Goal: Navigation & Orientation: Find specific page/section

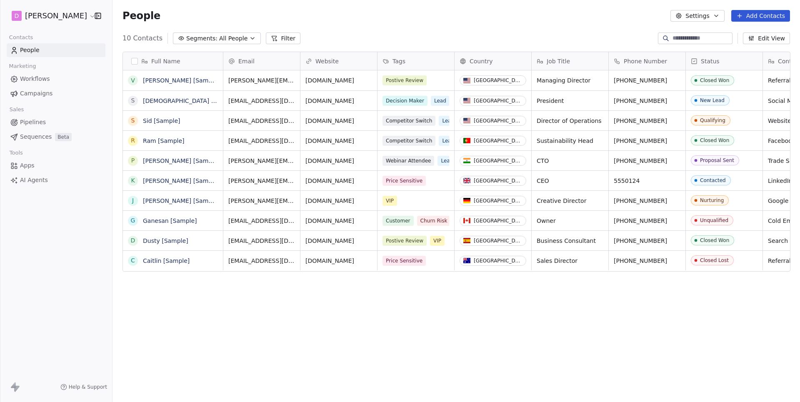
scroll to position [354, 687]
click at [51, 92] on span "Campaigns" at bounding box center [36, 93] width 33 height 9
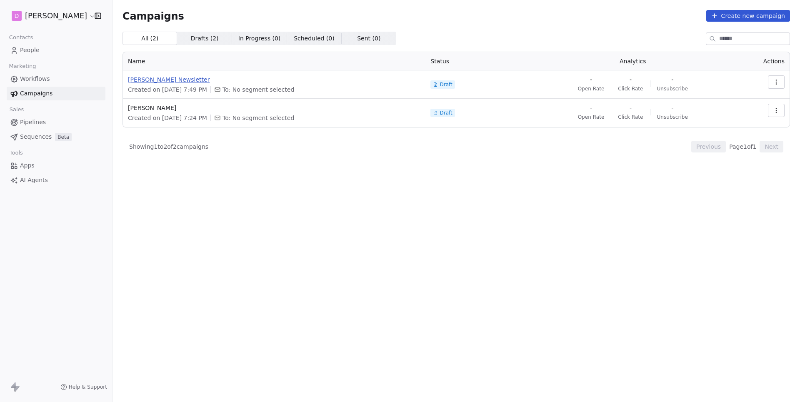
click at [160, 83] on span "[PERSON_NAME] Newsletter" at bounding box center [274, 79] width 293 height 8
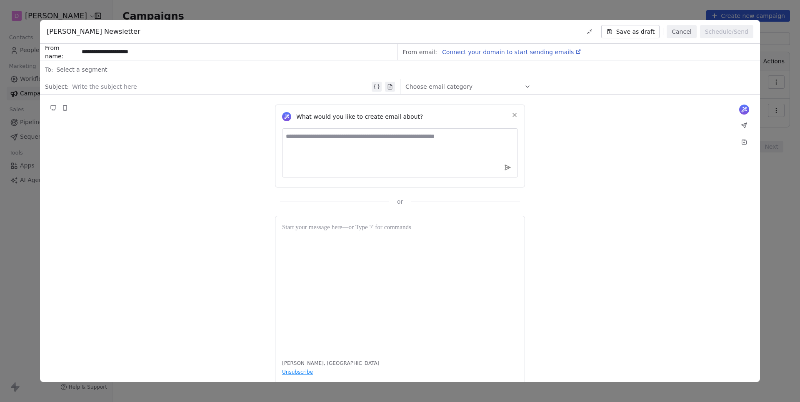
click at [679, 33] on button "Cancel" at bounding box center [682, 31] width 30 height 13
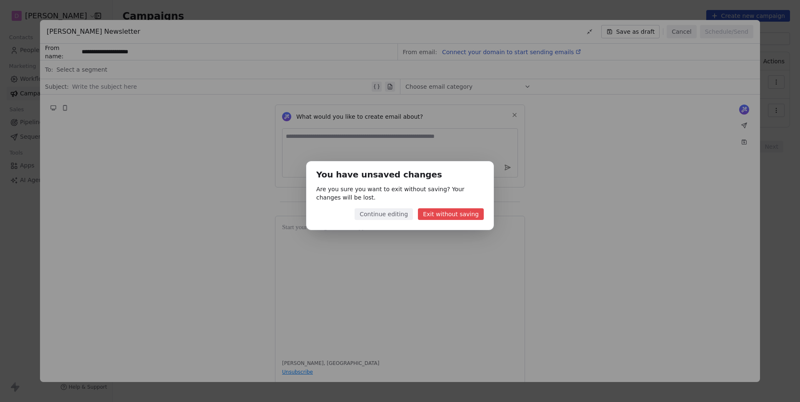
click at [457, 217] on button "Exit without saving" at bounding box center [451, 214] width 66 height 12
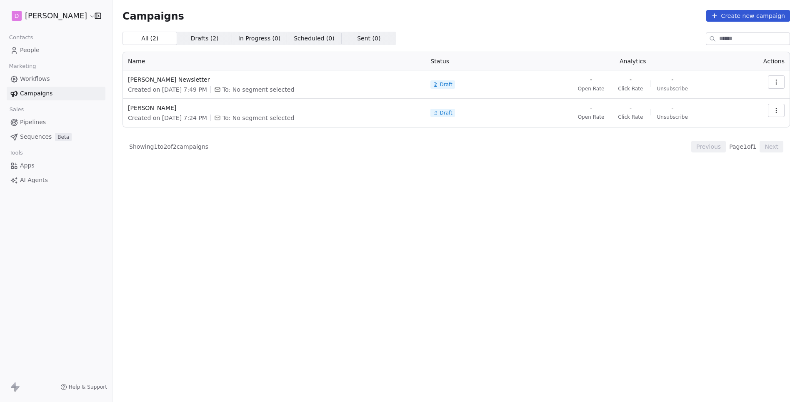
click at [45, 76] on span "Workflows" at bounding box center [35, 79] width 30 height 9
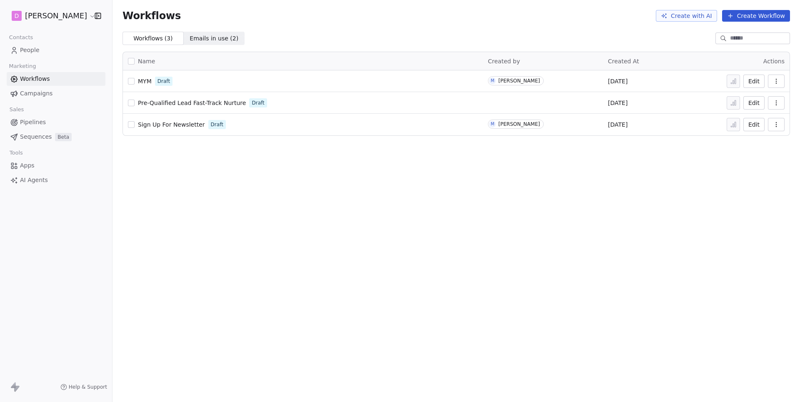
click at [143, 82] on span "MYM" at bounding box center [145, 81] width 14 height 7
click at [179, 125] on span "Sign Up For Newsletter" at bounding box center [171, 124] width 67 height 7
click at [44, 49] on link "People" at bounding box center [56, 50] width 99 height 14
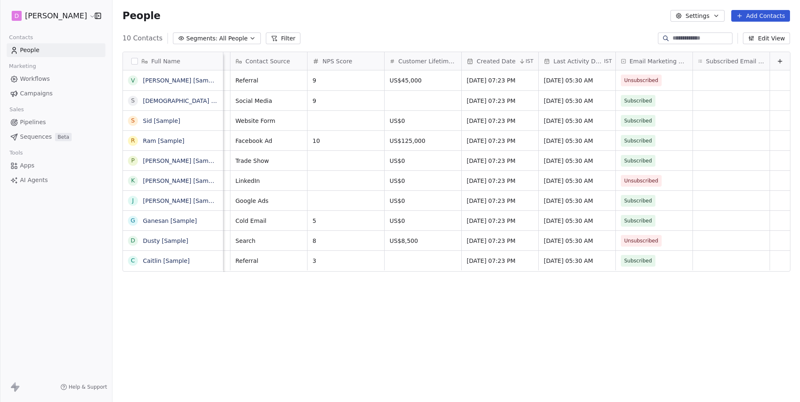
click at [766, 42] on button "Edit View" at bounding box center [766, 39] width 47 height 12
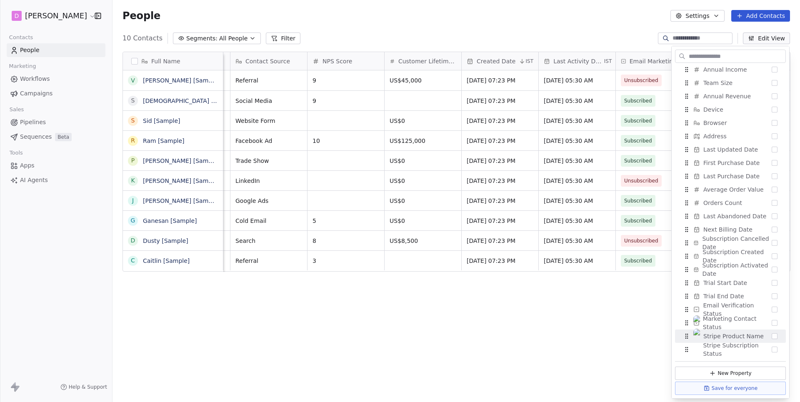
click at [508, 351] on div "Full Name V [PERSON_NAME] [Sample] S [PERSON_NAME] [Sample] S [PERSON_NAME] [Sa…" at bounding box center [457, 222] width 688 height 354
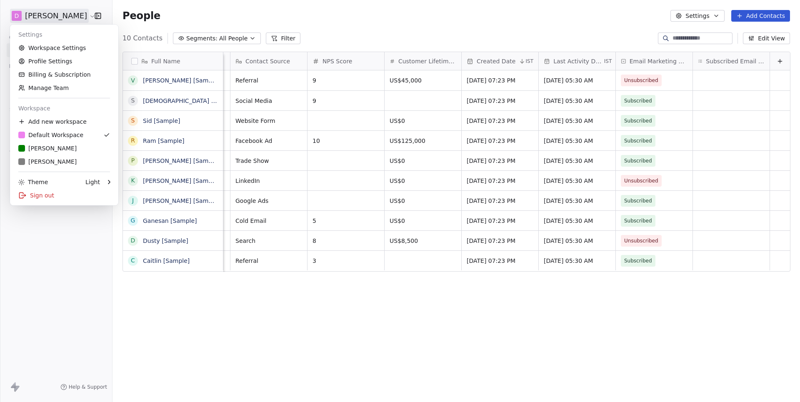
click at [67, 20] on html "D [PERSON_NAME] Contacts People Marketing Workflows Campaigns Sales Pipelines S…" at bounding box center [400, 201] width 800 height 402
click at [48, 145] on div "R [PERSON_NAME]" at bounding box center [47, 148] width 58 height 8
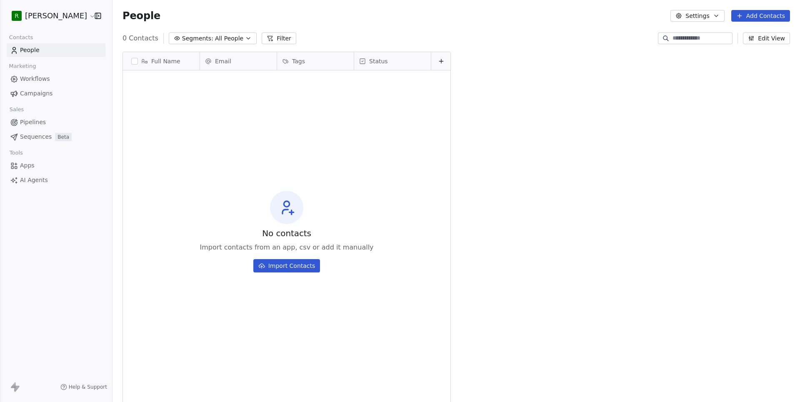
scroll to position [354, 687]
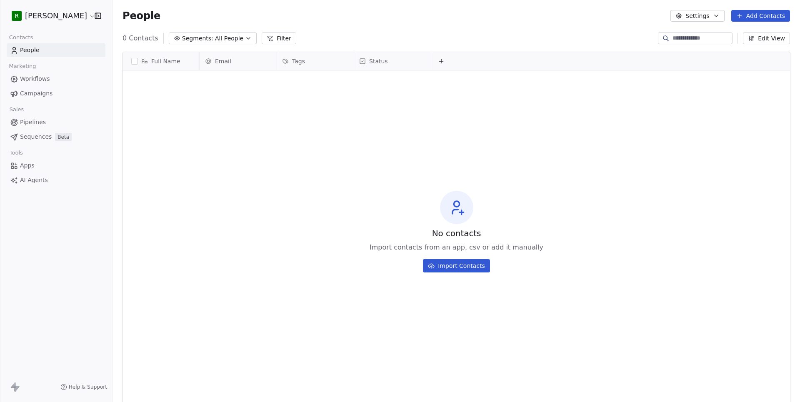
click at [59, 13] on html "R [PERSON_NAME] Contacts People Marketing Workflows Campaigns Sales Pipelines S…" at bounding box center [400, 201] width 800 height 402
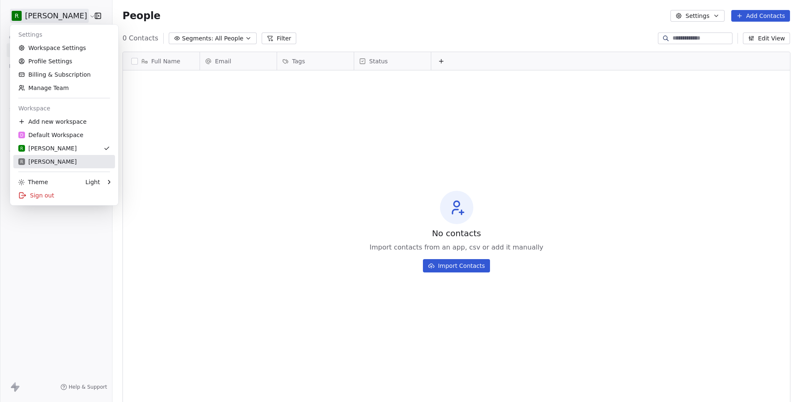
click at [46, 158] on div "R [PERSON_NAME]" at bounding box center [47, 162] width 58 height 8
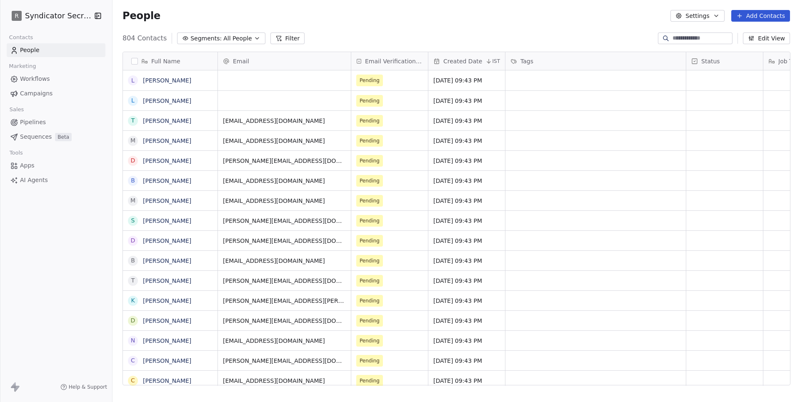
click at [39, 77] on span "Workflows" at bounding box center [35, 79] width 30 height 9
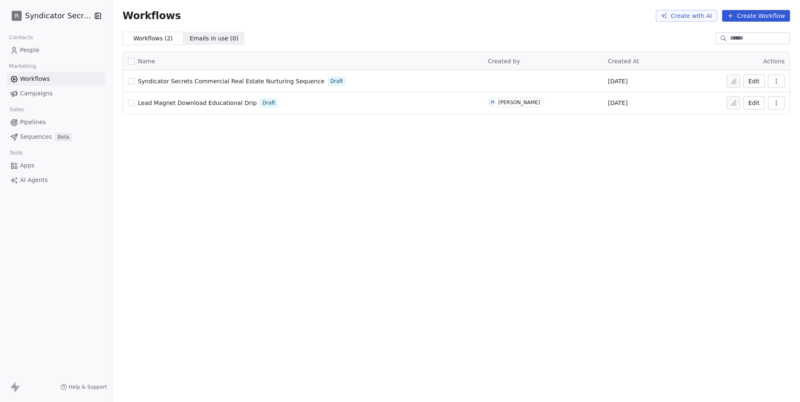
click at [39, 94] on span "Campaigns" at bounding box center [36, 93] width 33 height 9
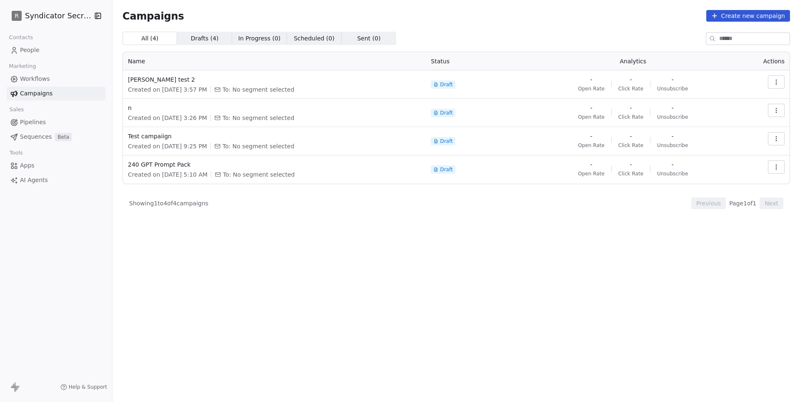
click at [31, 48] on span "People" at bounding box center [30, 50] width 20 height 9
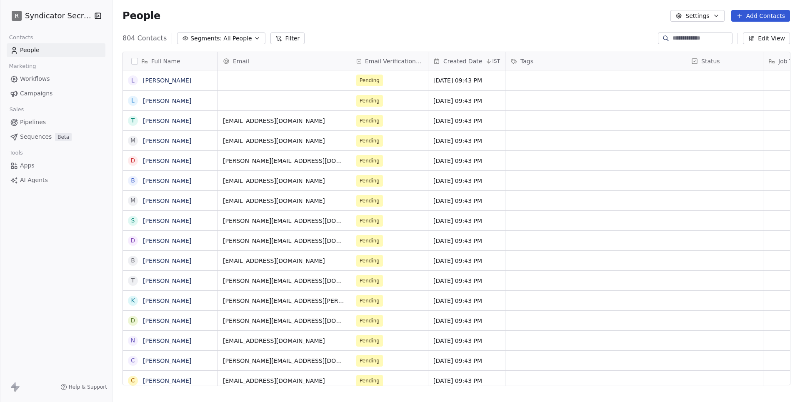
scroll to position [354, 687]
click at [170, 80] on link "[PERSON_NAME]" at bounding box center [167, 80] width 48 height 7
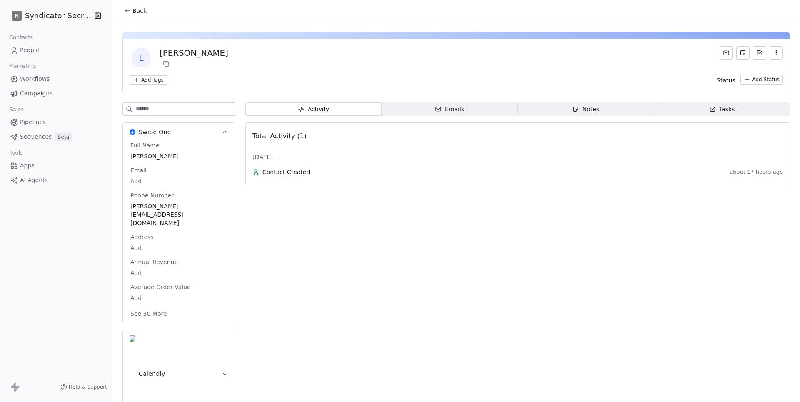
click at [27, 54] on span "People" at bounding box center [30, 50] width 20 height 9
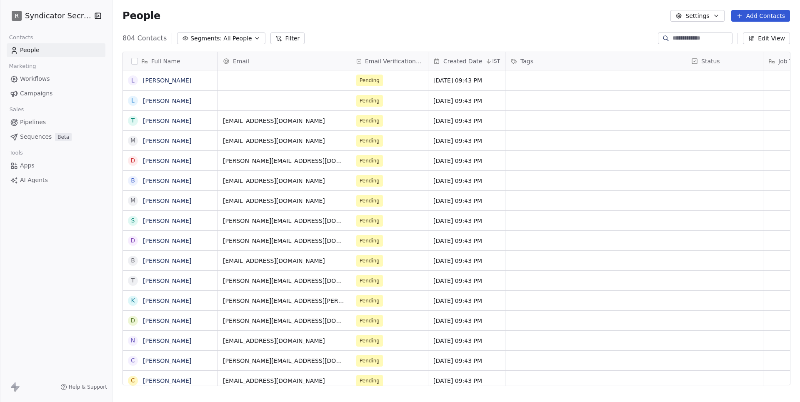
scroll to position [354, 687]
